Goal: Information Seeking & Learning: Compare options

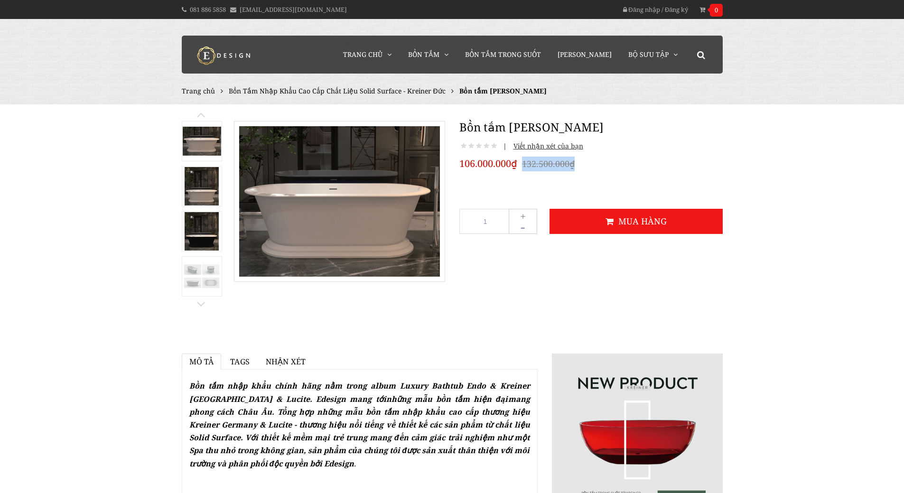
drag, startPoint x: 524, startPoint y: 163, endPoint x: 583, endPoint y: 159, distance: 59.4
click at [583, 159] on div "106.000.000₫ 132.500.000₫" at bounding box center [590, 164] width 263 height 15
copy del "132.500.000₫"
click at [452, 135] on link "Vòi Cấp Bồn Tắm" at bounding box center [457, 138] width 85 height 18
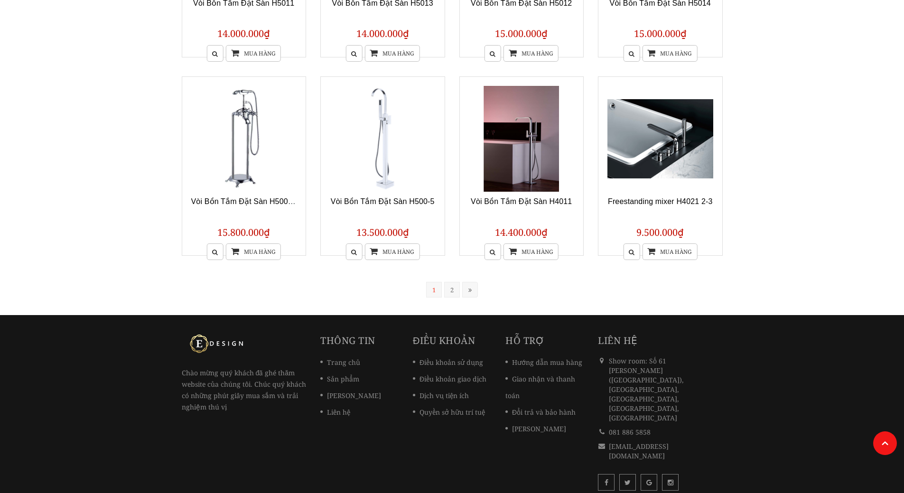
scroll to position [716, 0]
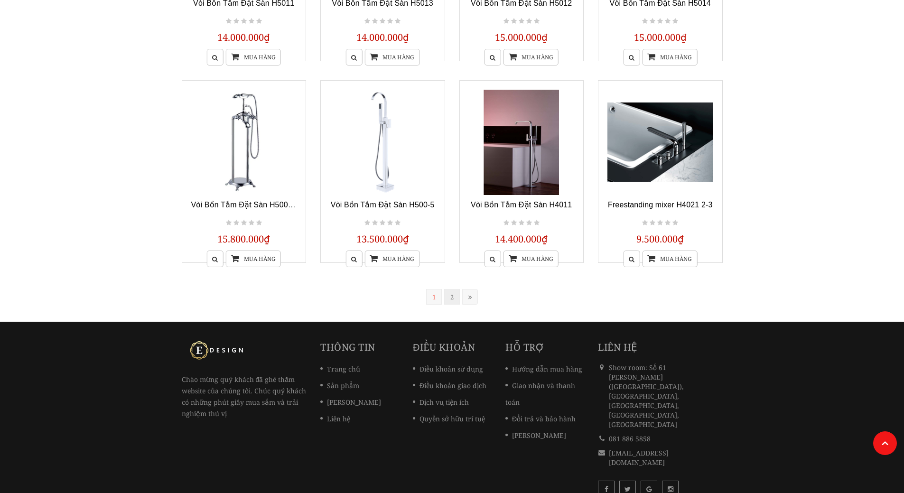
click at [452, 296] on link "2" at bounding box center [452, 297] width 16 height 16
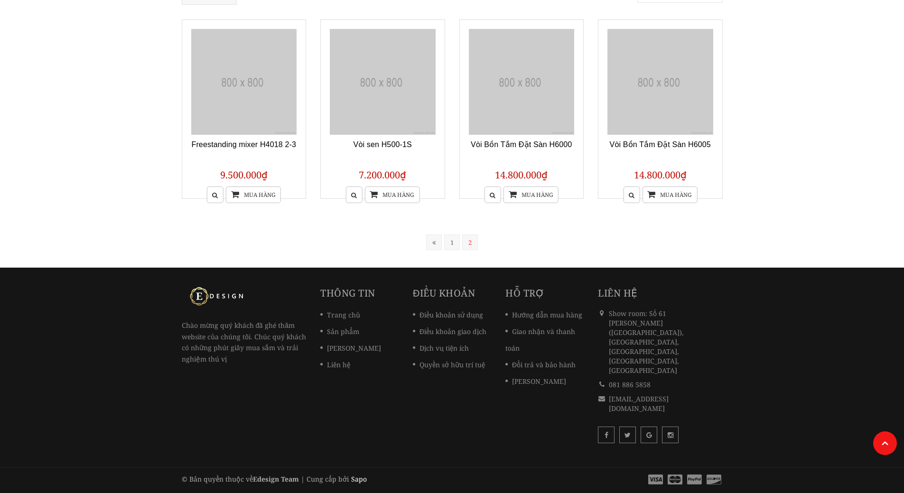
scroll to position [128, 0]
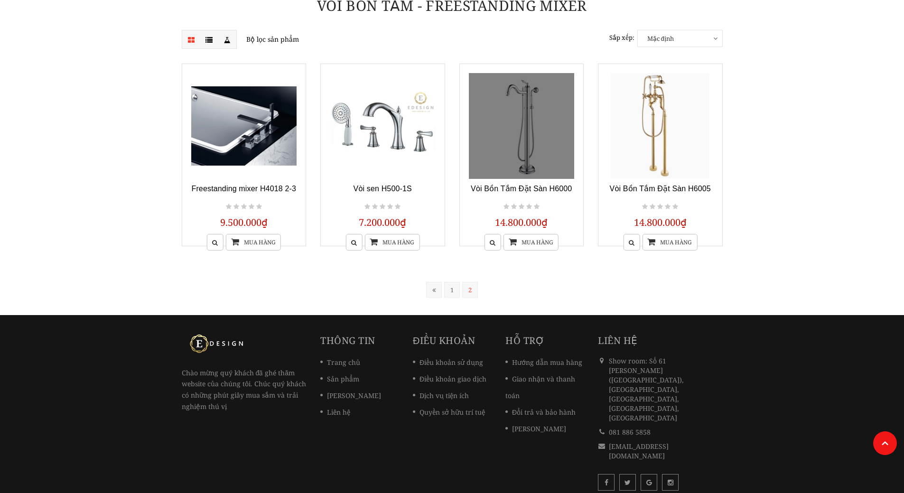
click at [543, 106] on link at bounding box center [522, 126] width 106 height 106
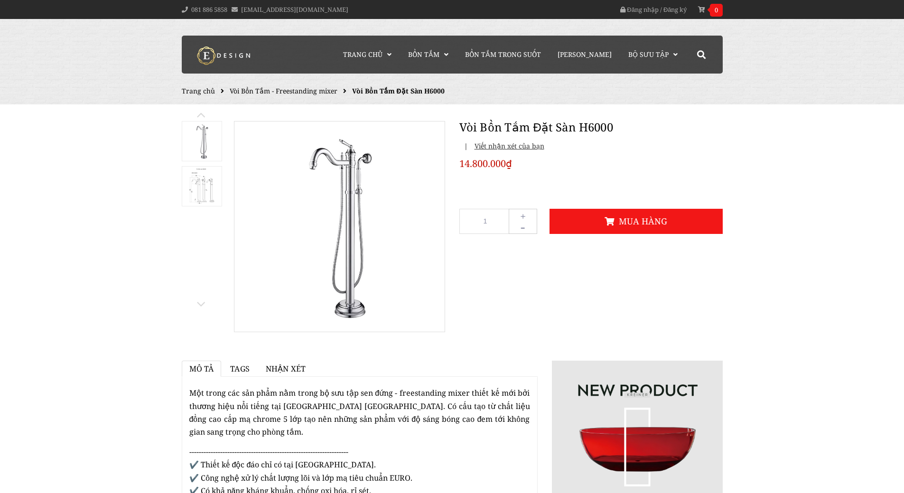
click at [202, 189] on img at bounding box center [201, 186] width 27 height 38
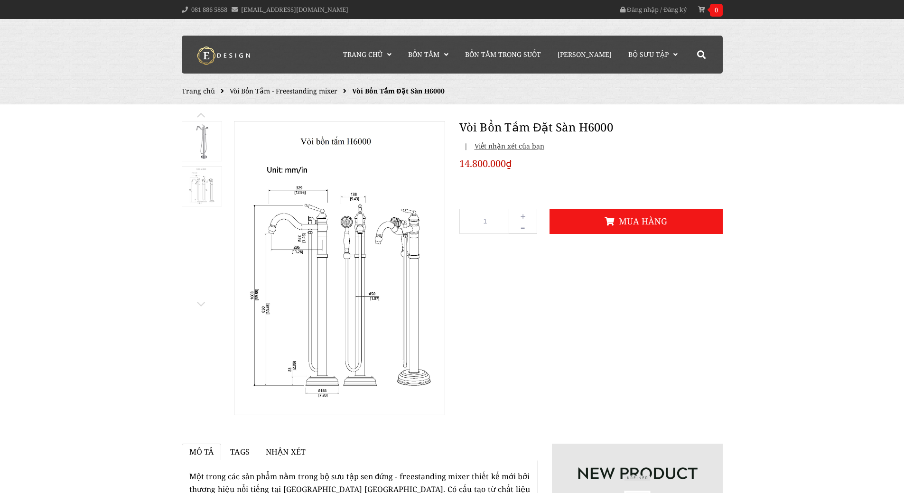
drag, startPoint x: 785, startPoint y: 298, endPoint x: 535, endPoint y: 150, distance: 290.1
